Goal: Complete application form

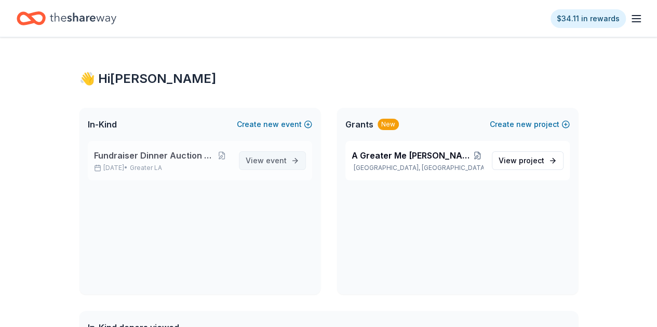
click at [271, 157] on span "event" at bounding box center [276, 160] width 21 height 9
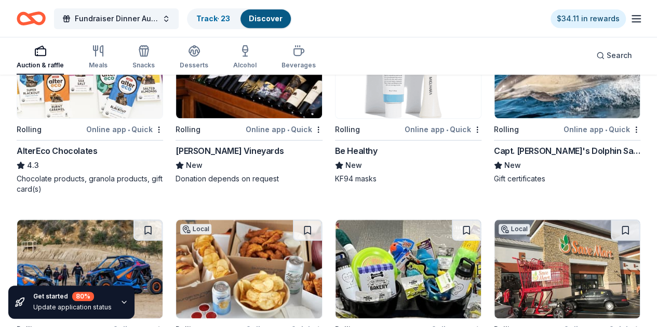
scroll to position [6624, 0]
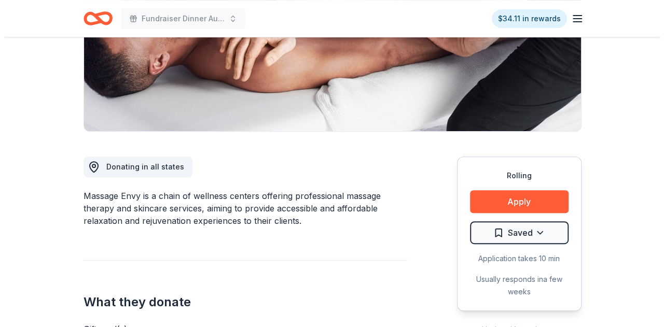
scroll to position [260, 0]
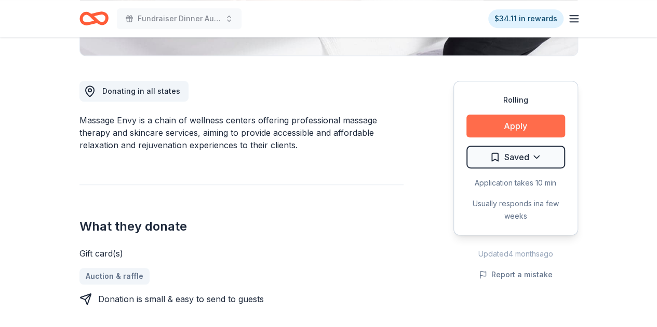
click at [517, 122] on button "Apply" at bounding box center [515, 126] width 99 height 23
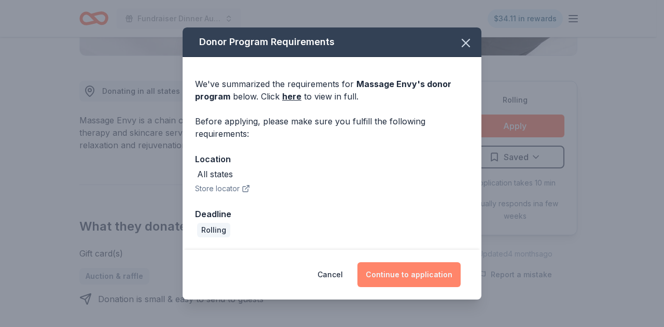
click at [407, 278] on button "Continue to application" at bounding box center [409, 275] width 103 height 25
